Goal: Register for event/course

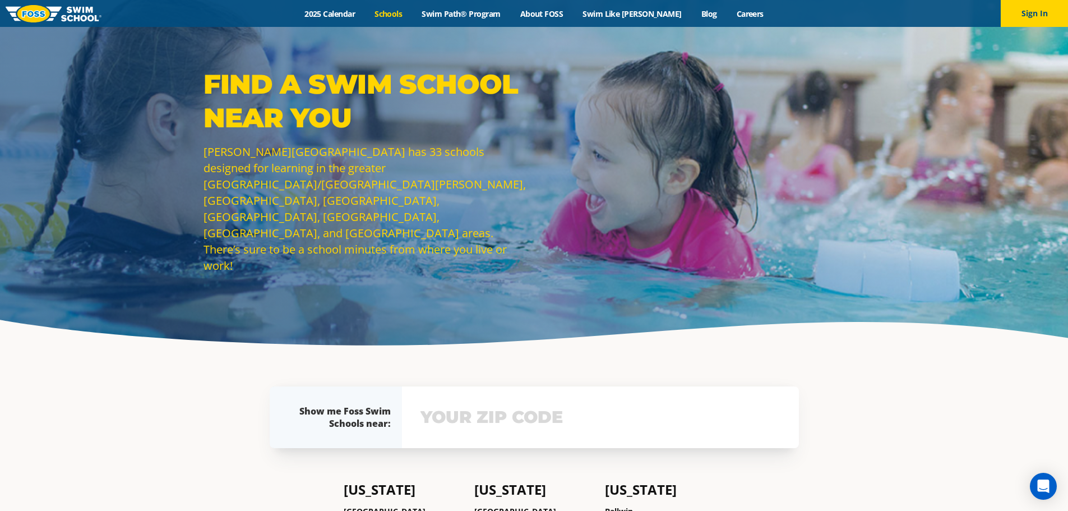
scroll to position [56, 0]
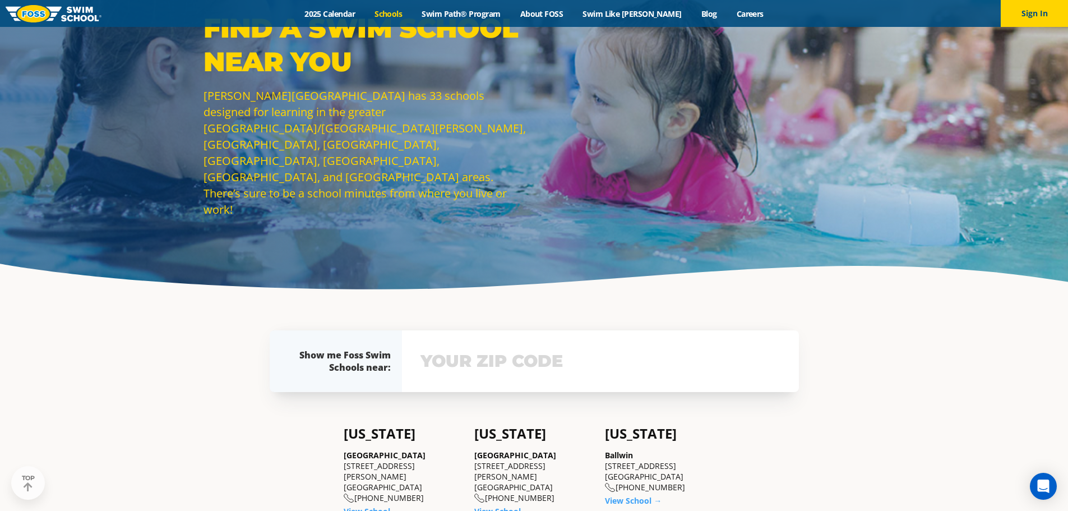
click at [465, 374] on input "text" at bounding box center [600, 361] width 365 height 33
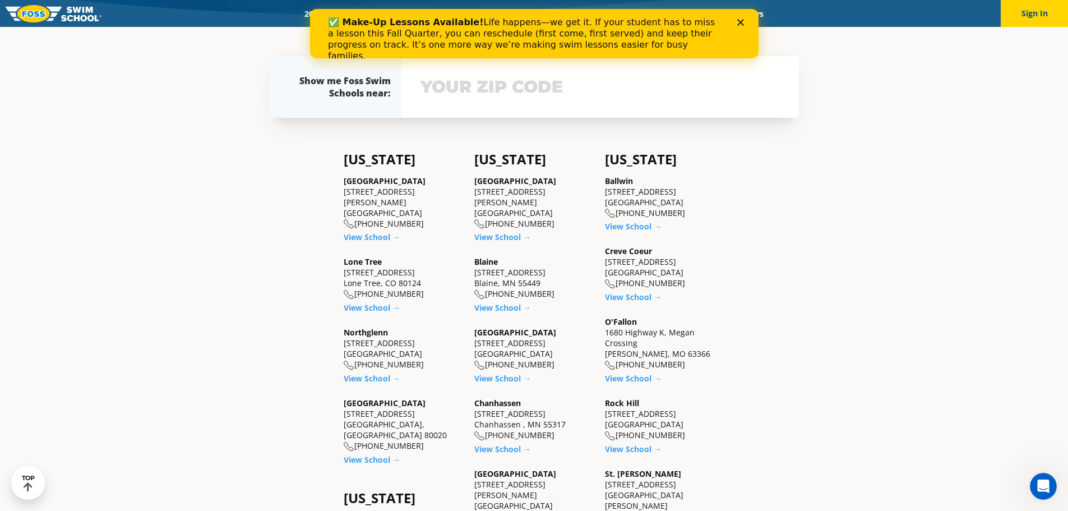
scroll to position [0, 0]
click at [491, 308] on link "View School →" at bounding box center [502, 307] width 57 height 11
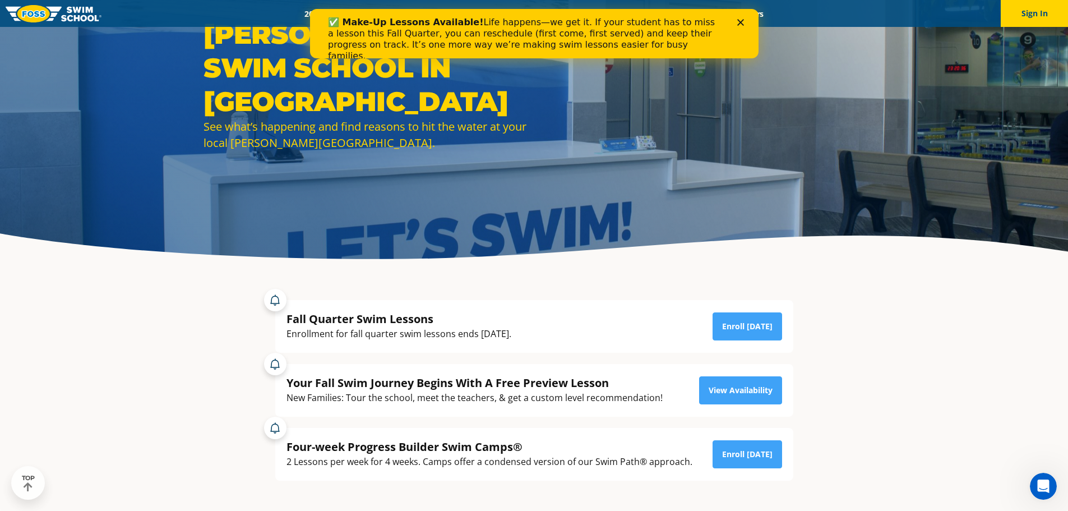
scroll to position [112, 0]
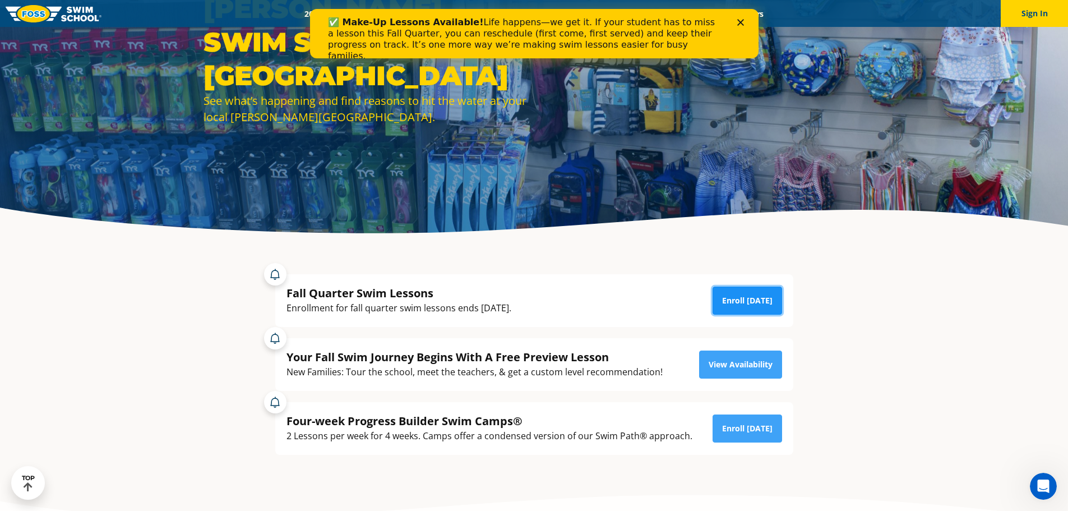
click at [752, 306] on link "Enroll Today" at bounding box center [747, 300] width 70 height 28
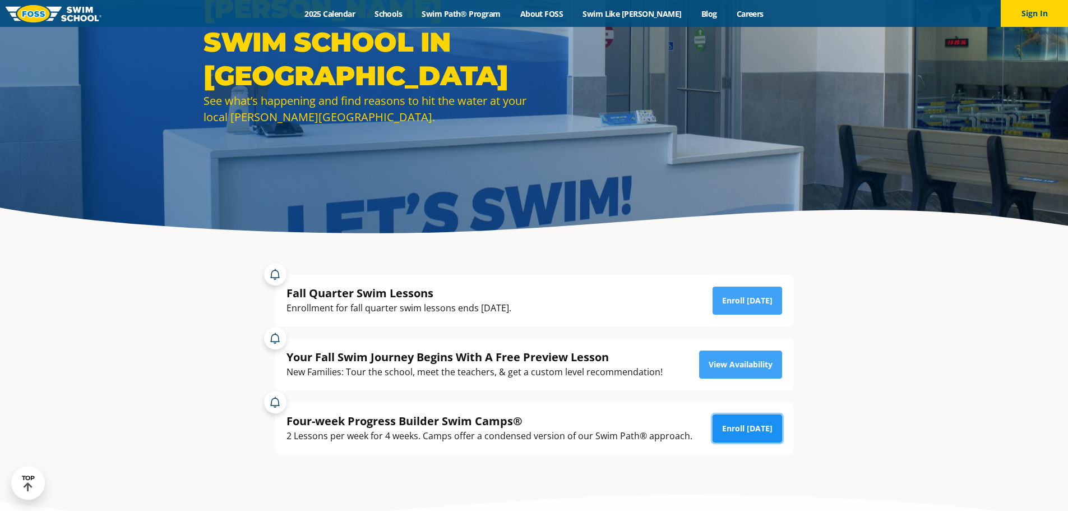
click at [748, 425] on link "Enroll Today" at bounding box center [747, 428] width 70 height 28
